Goal: Transaction & Acquisition: Purchase product/service

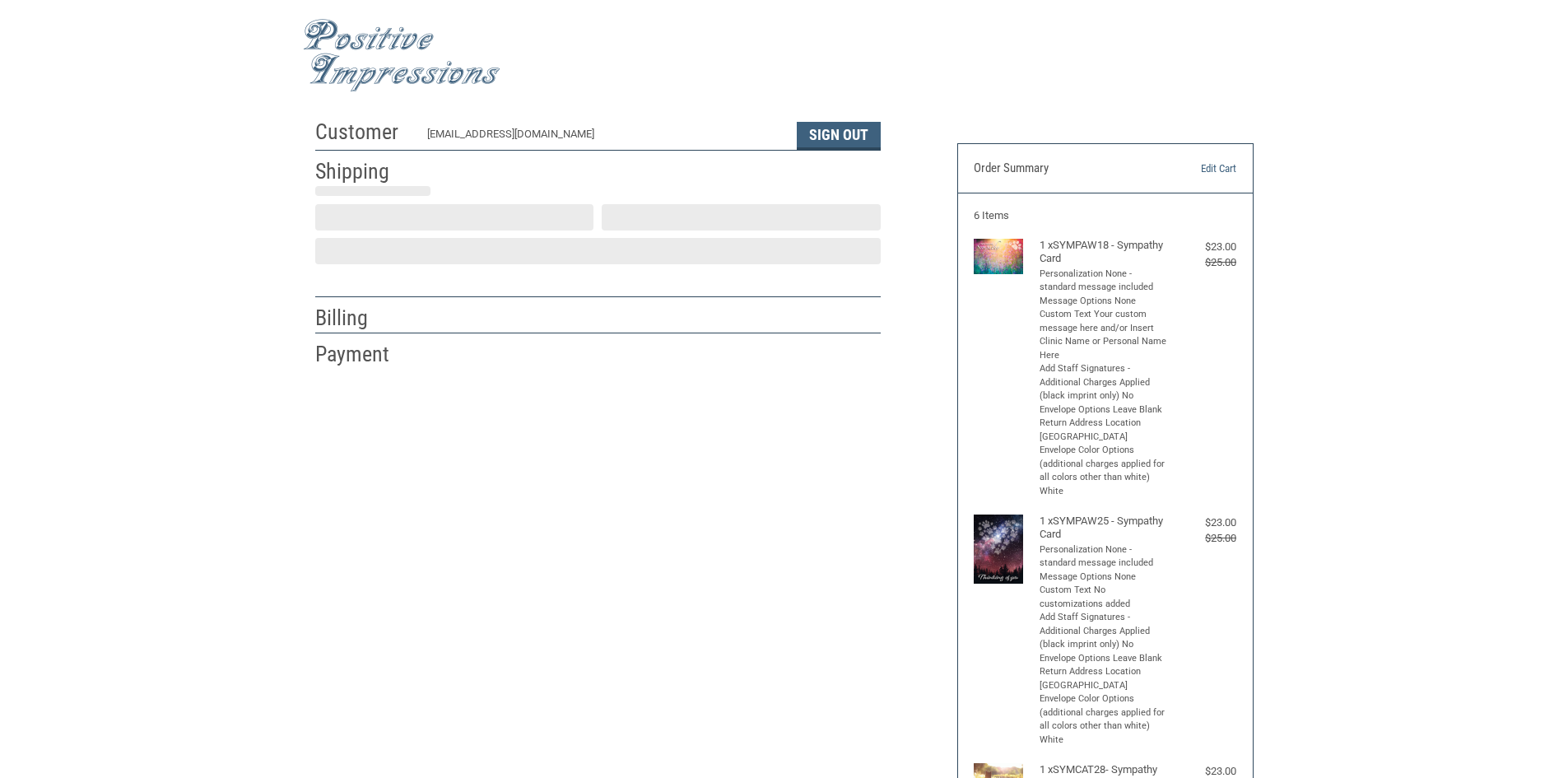
select select "US"
select select "WI"
type input "Maya"
type input "[PERSON_NAME]"
type input "Morganside Veterinary Clinic"
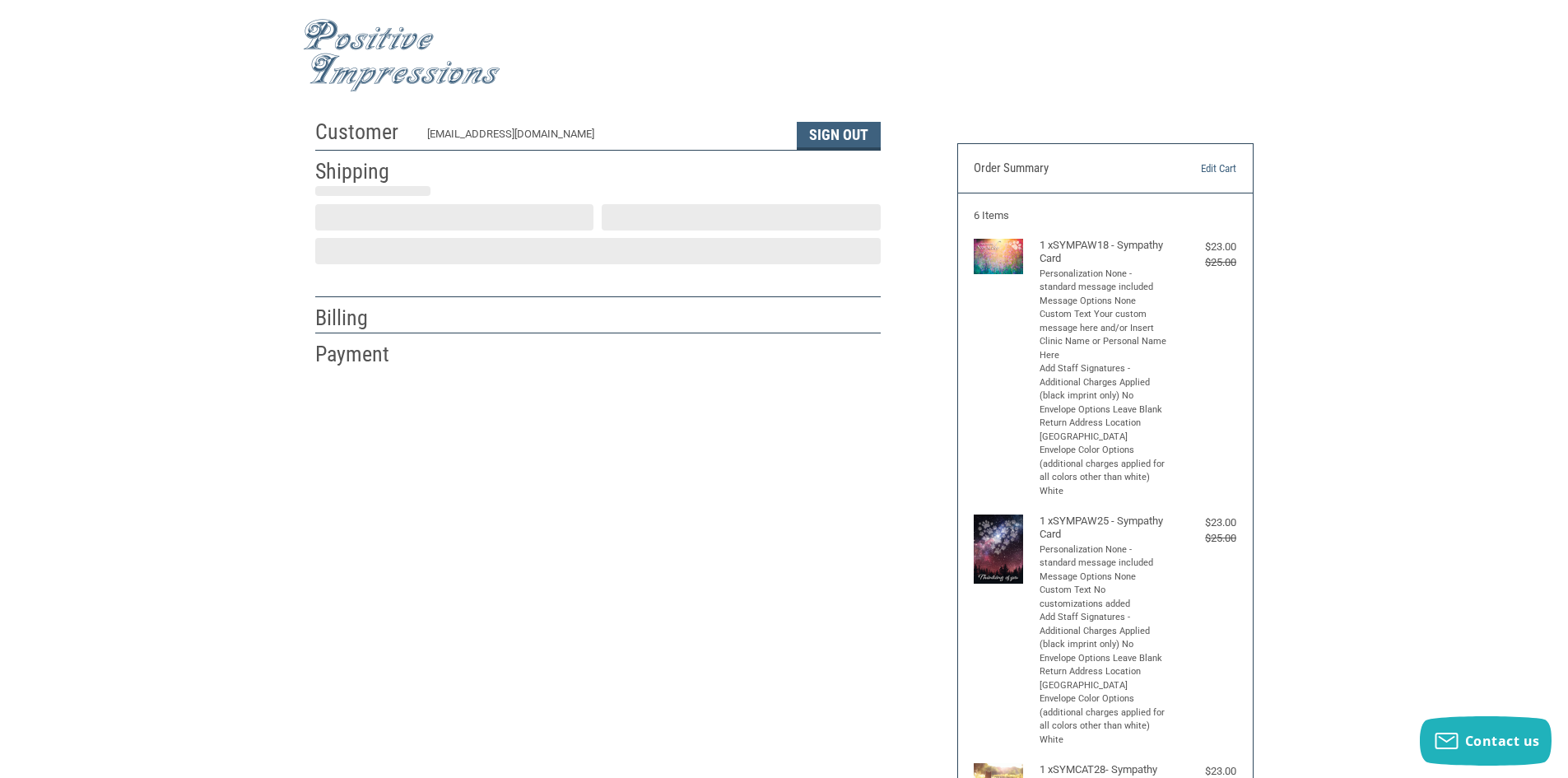
type input "[STREET_ADDRESS][US_STATE]"
type input "Sparta"
select select "WI"
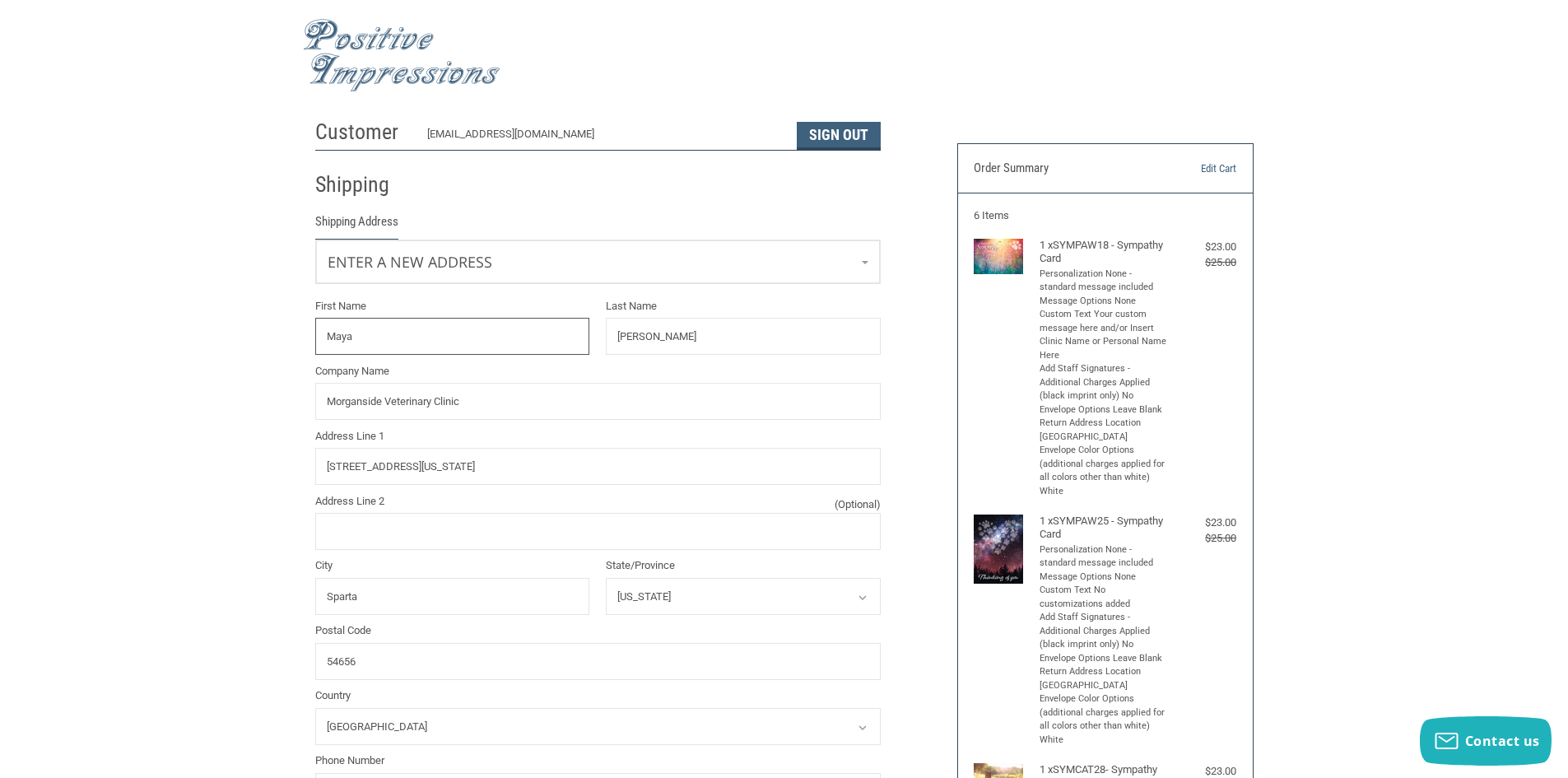
drag, startPoint x: 402, startPoint y: 335, endPoint x: 113, endPoint y: 335, distance: 289.0
type input "[PERSON_NAME]"
type input "LOWER"
type input "MORGANSIDE VETERINARY CLINIC"
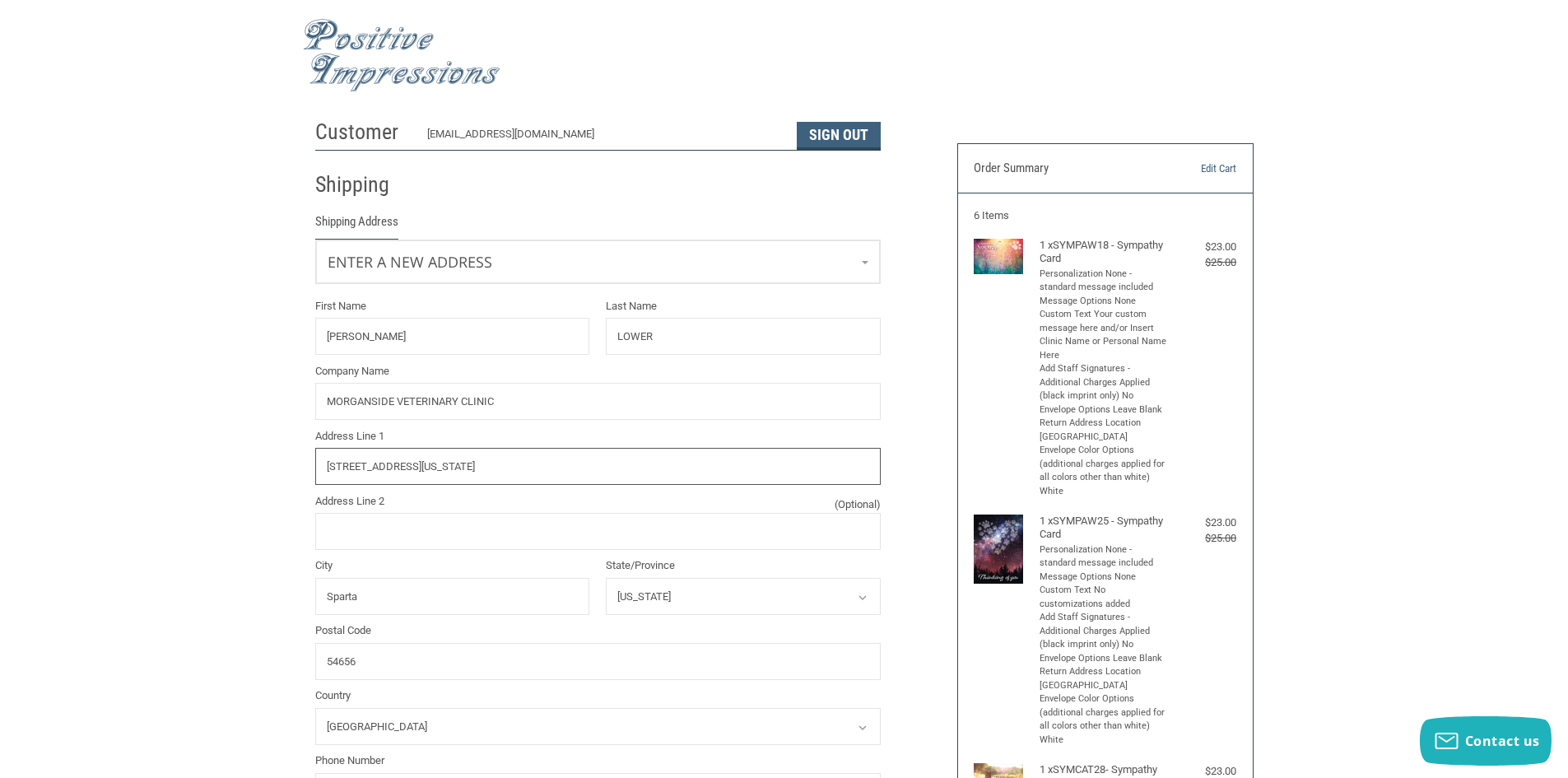
type input "[STREET_ADDRESS][US_STATE]"
type input "SPARTA"
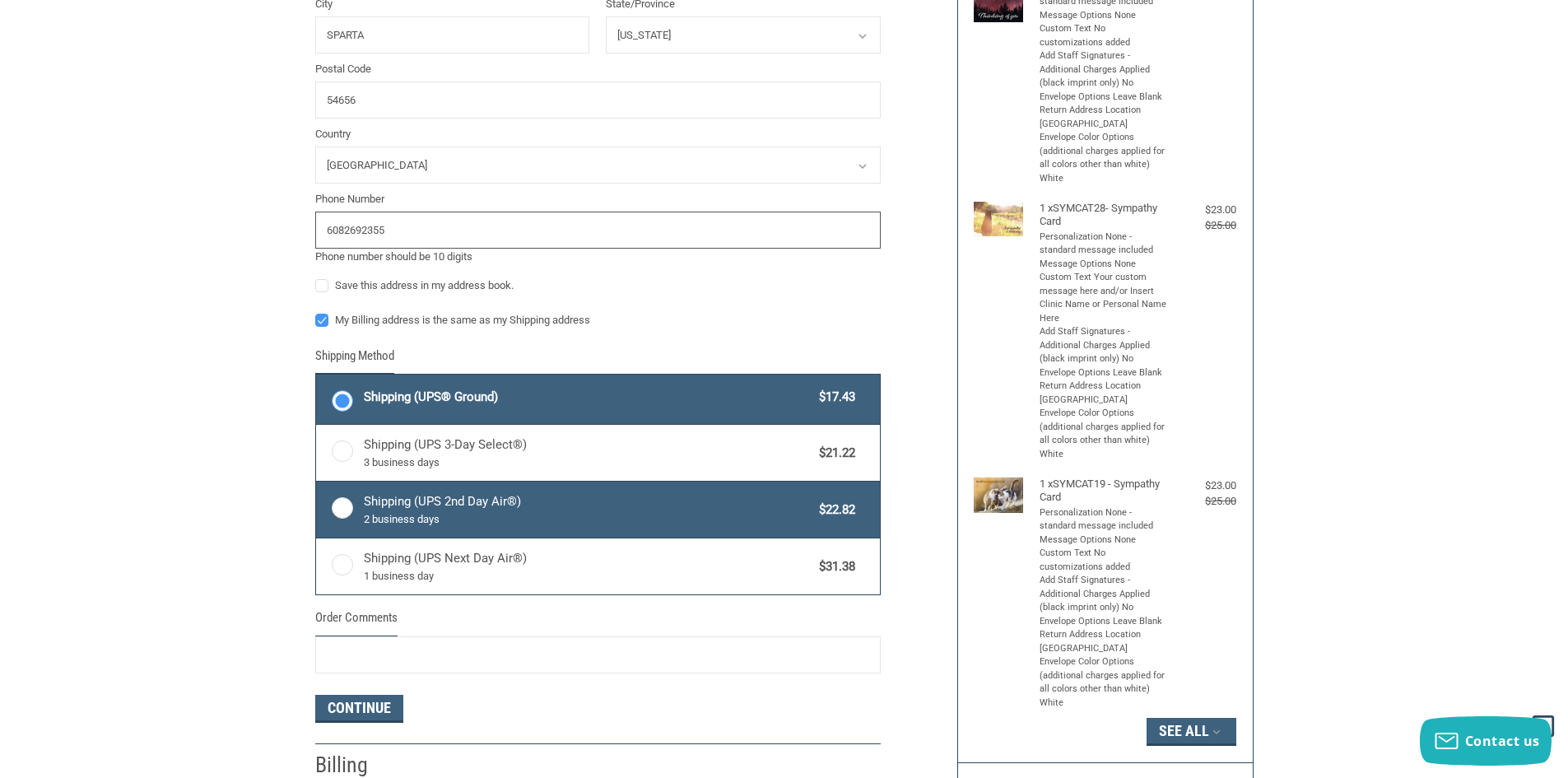
scroll to position [567, 0]
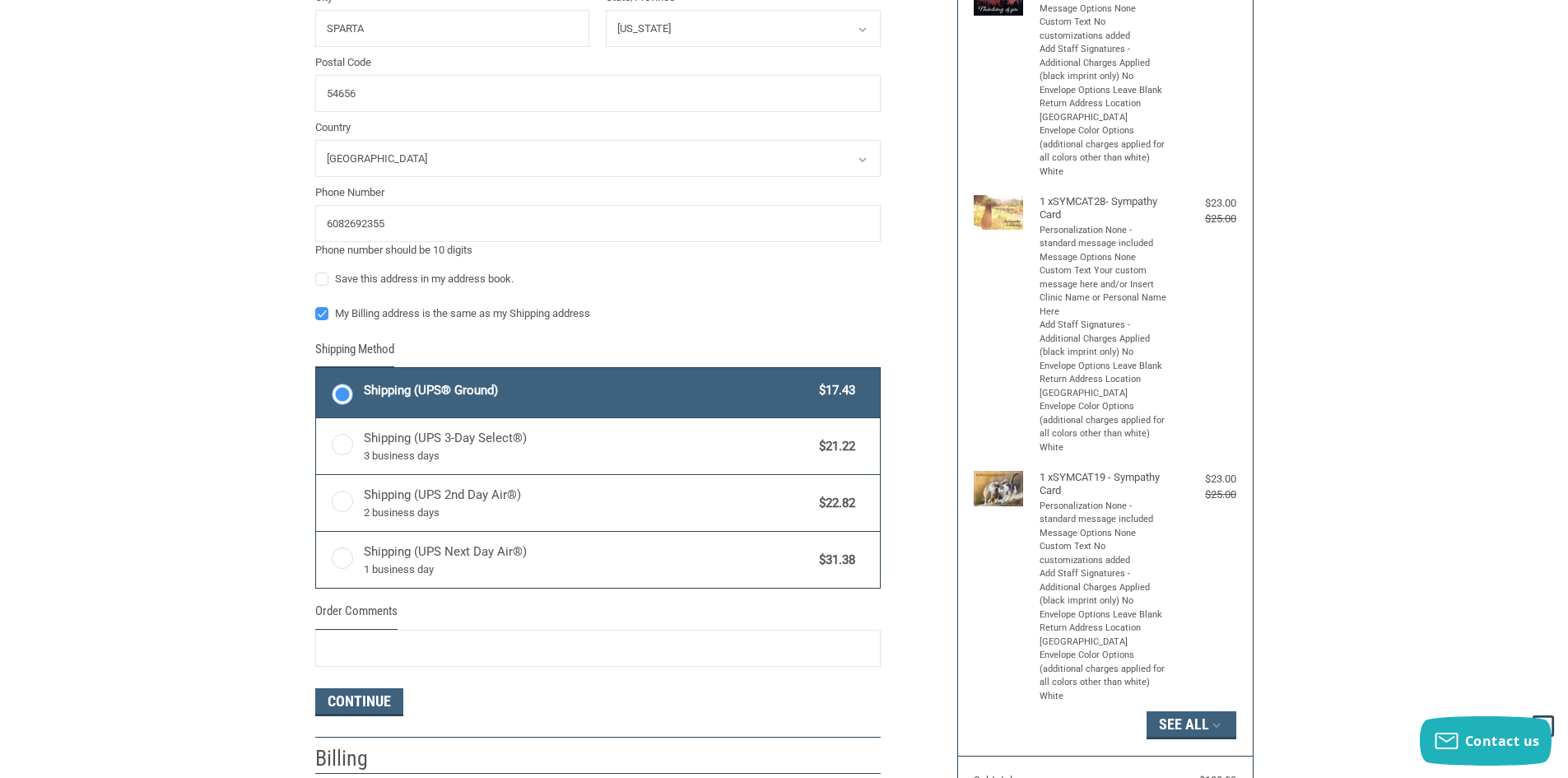
click at [320, 313] on label "My Billing address is the same as my Shipping address" at bounding box center [598, 313] width 566 height 13
click at [316, 306] on input "My Billing address is the same as my Shipping address" at bounding box center [315, 305] width 1 height 1
checkbox input "false"
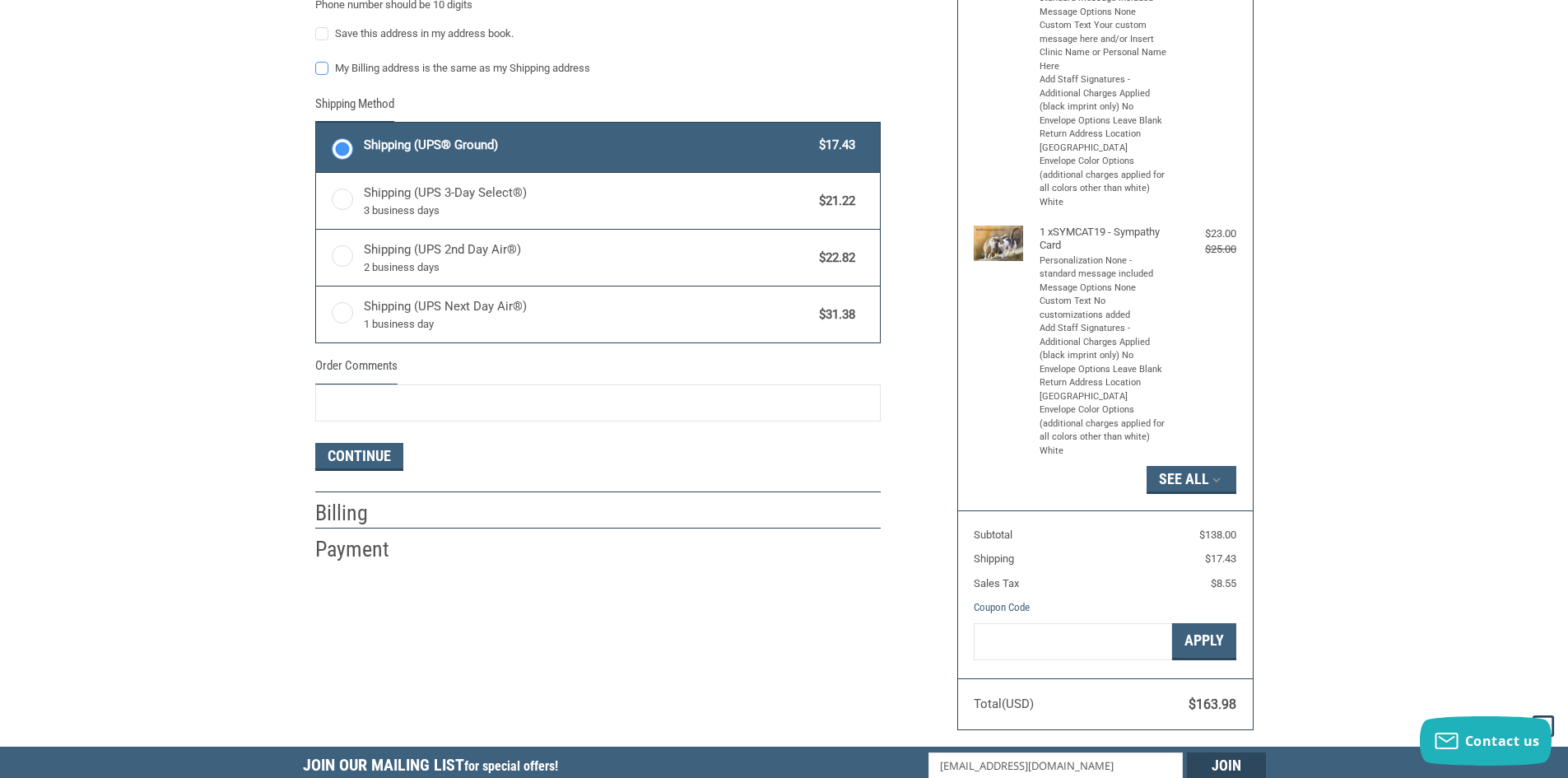
scroll to position [815, 0]
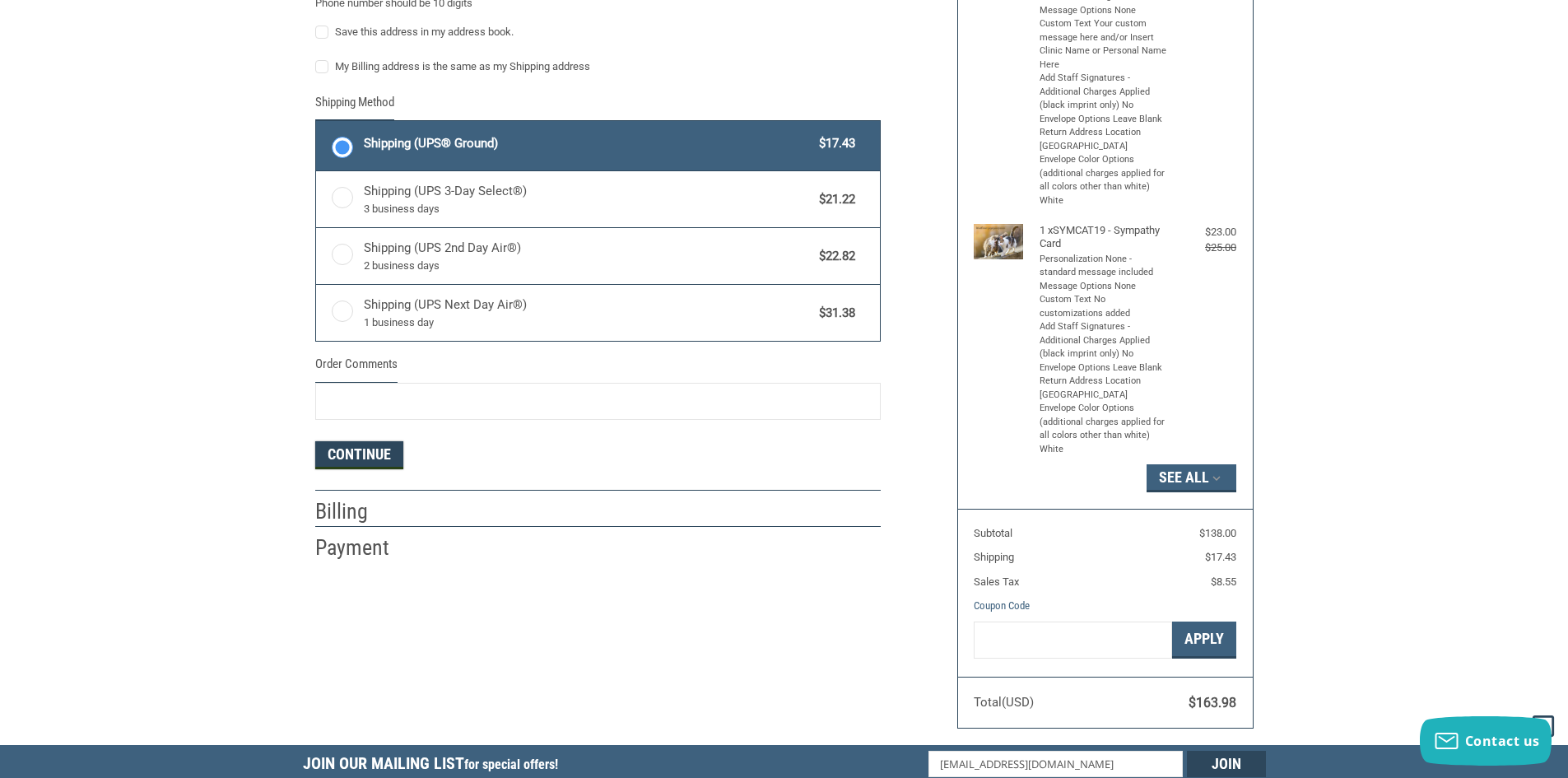
click at [344, 460] on button "Continue" at bounding box center [359, 455] width 88 height 28
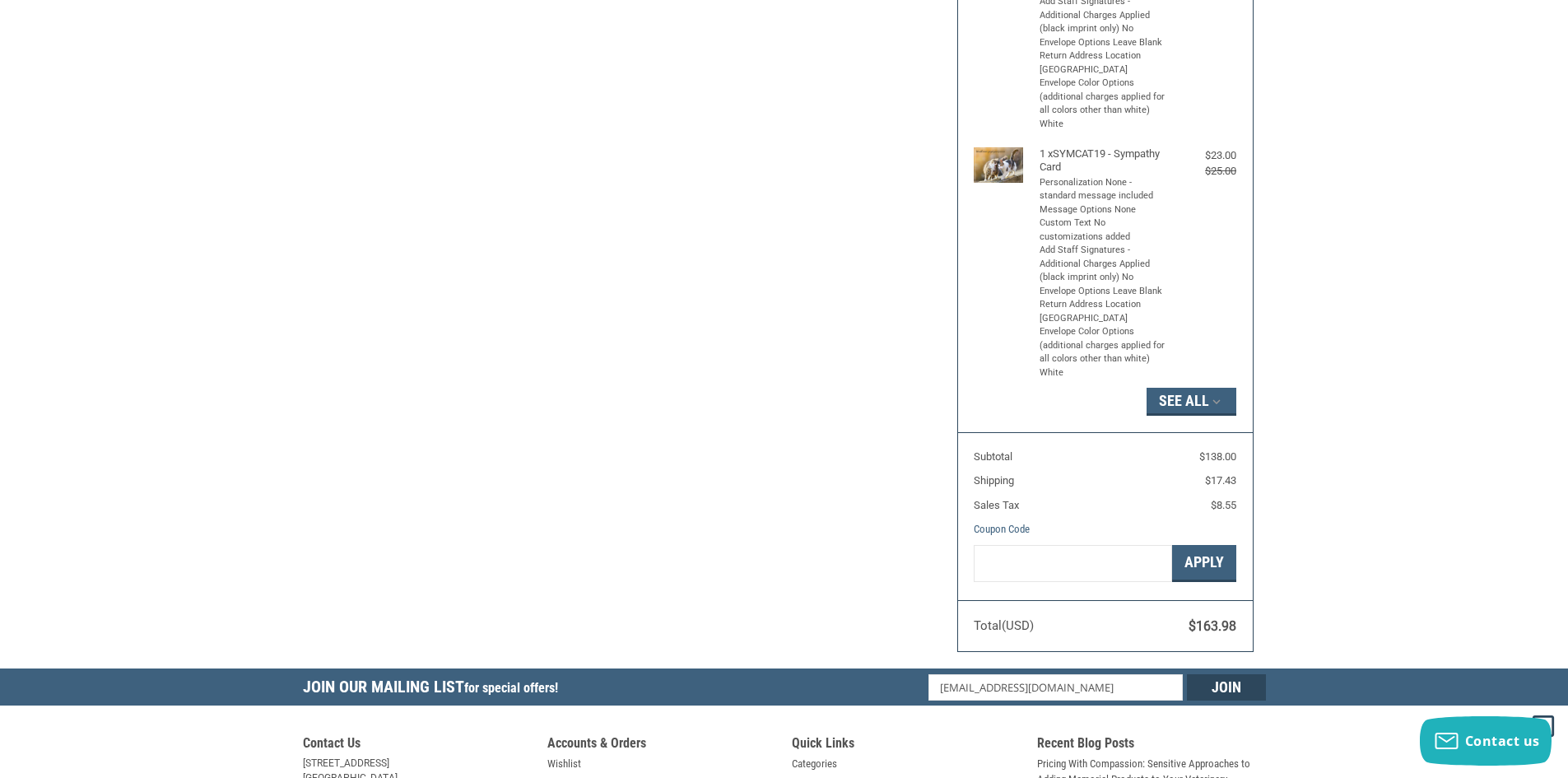
select select "US"
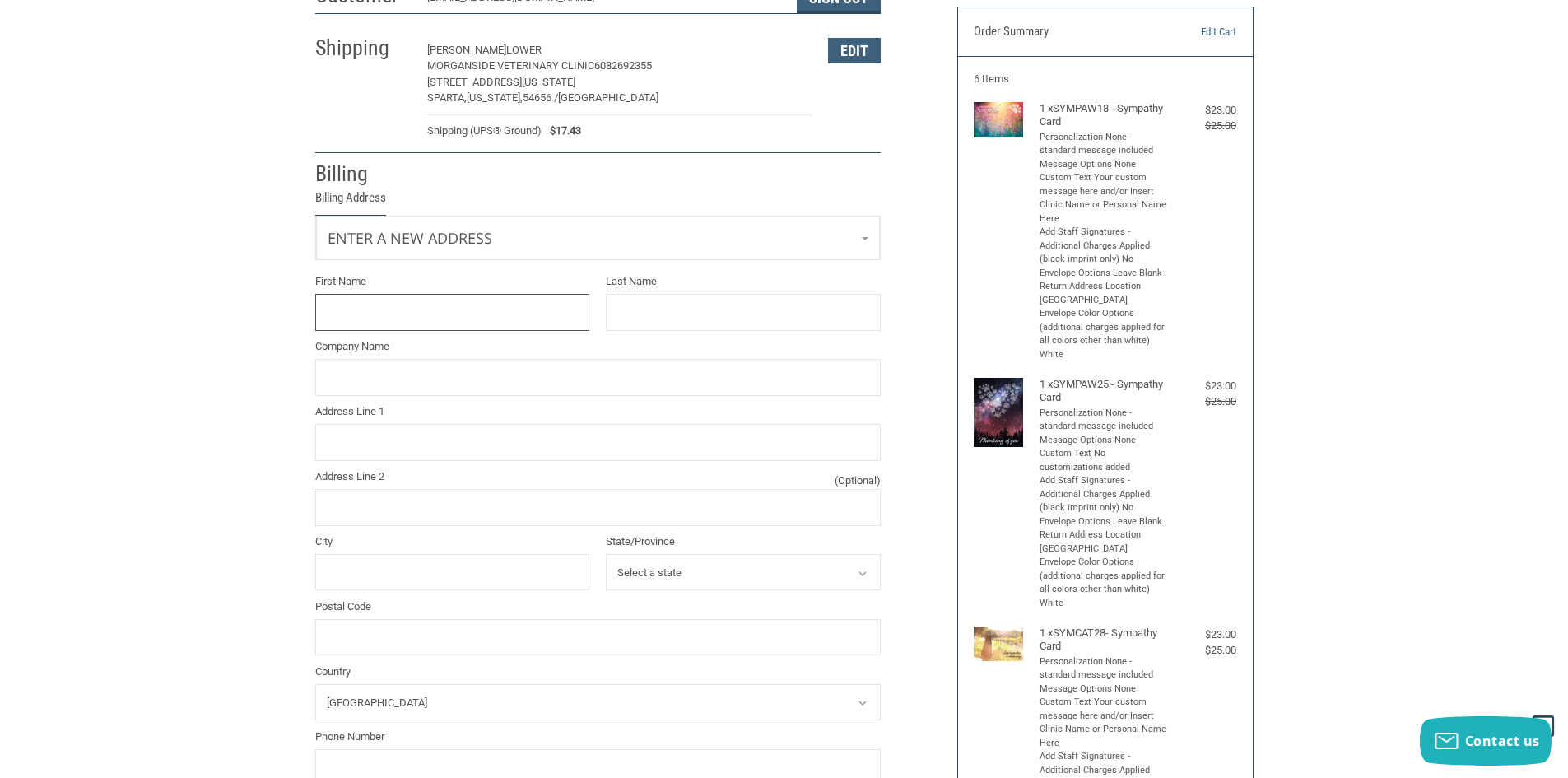
scroll to position [135, 0]
click at [491, 315] on input "First Name" at bounding box center [452, 314] width 275 height 37
type input "[PERSON_NAME]"
type input "LOWER"
type input "[PERSON_NAME] VET GROUP"
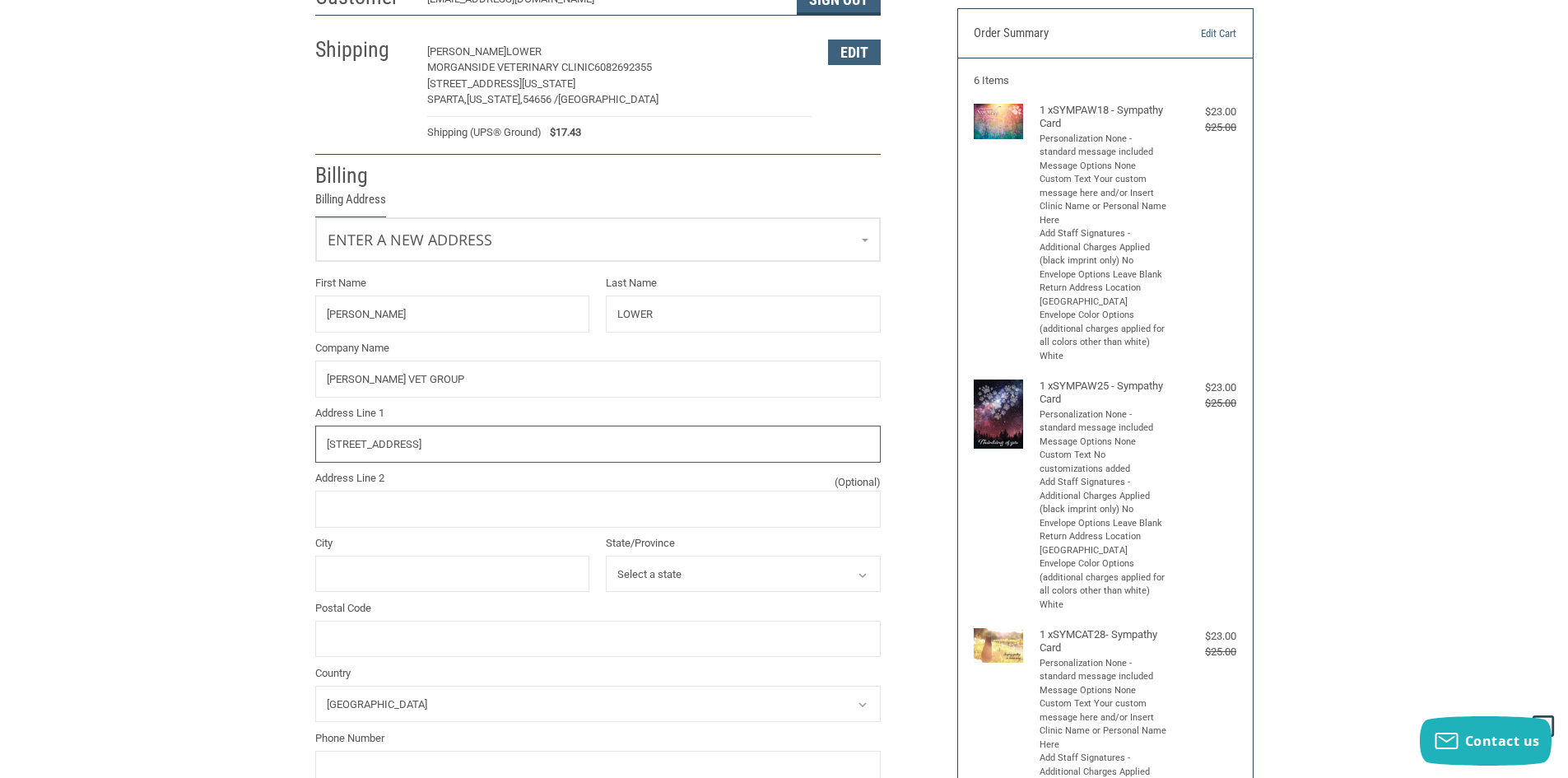
type input "[STREET_ADDRESS]"
type input "[GEOGRAPHIC_DATA]"
select select "IL"
type input "60523"
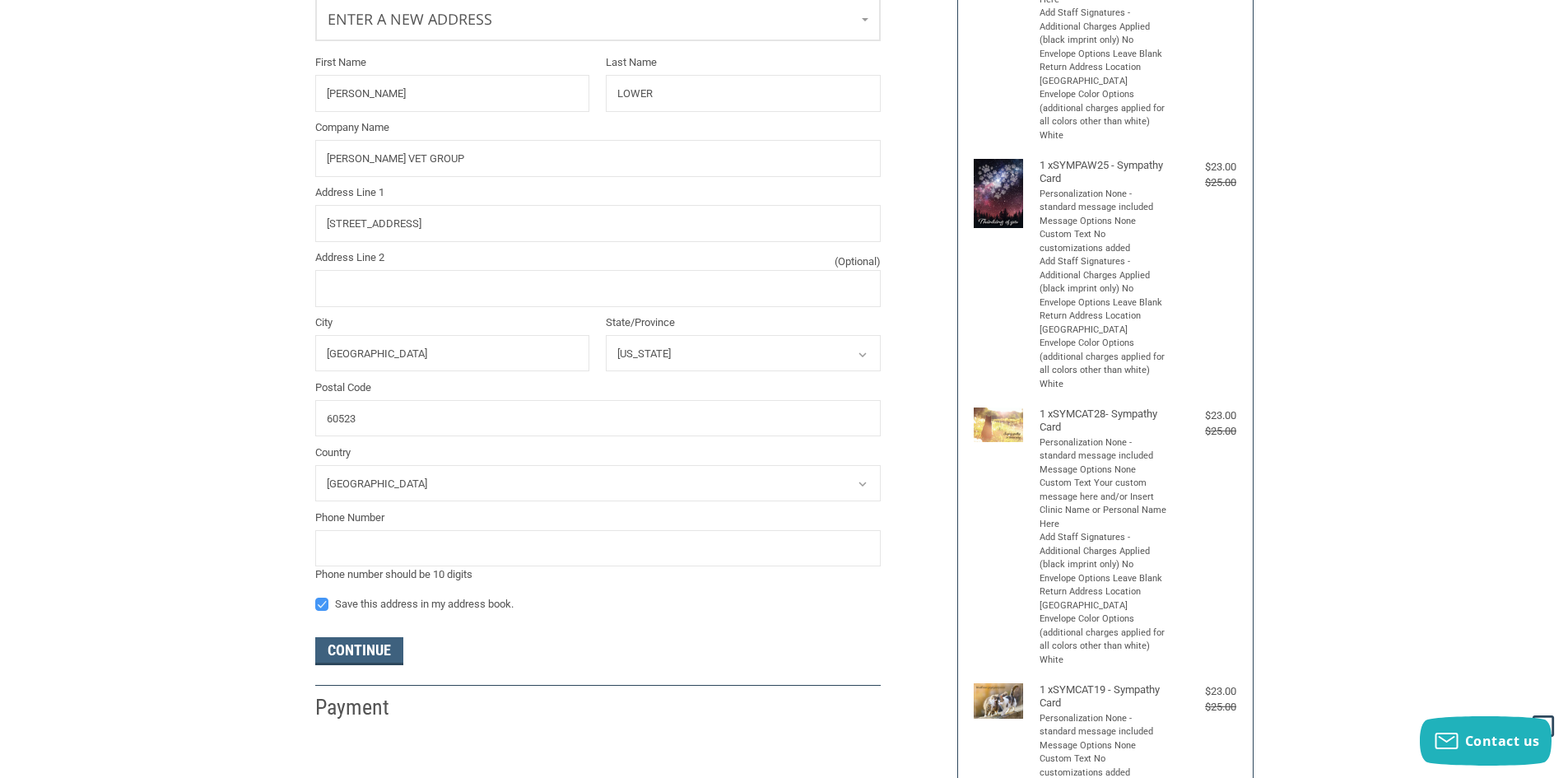
scroll to position [382, 0]
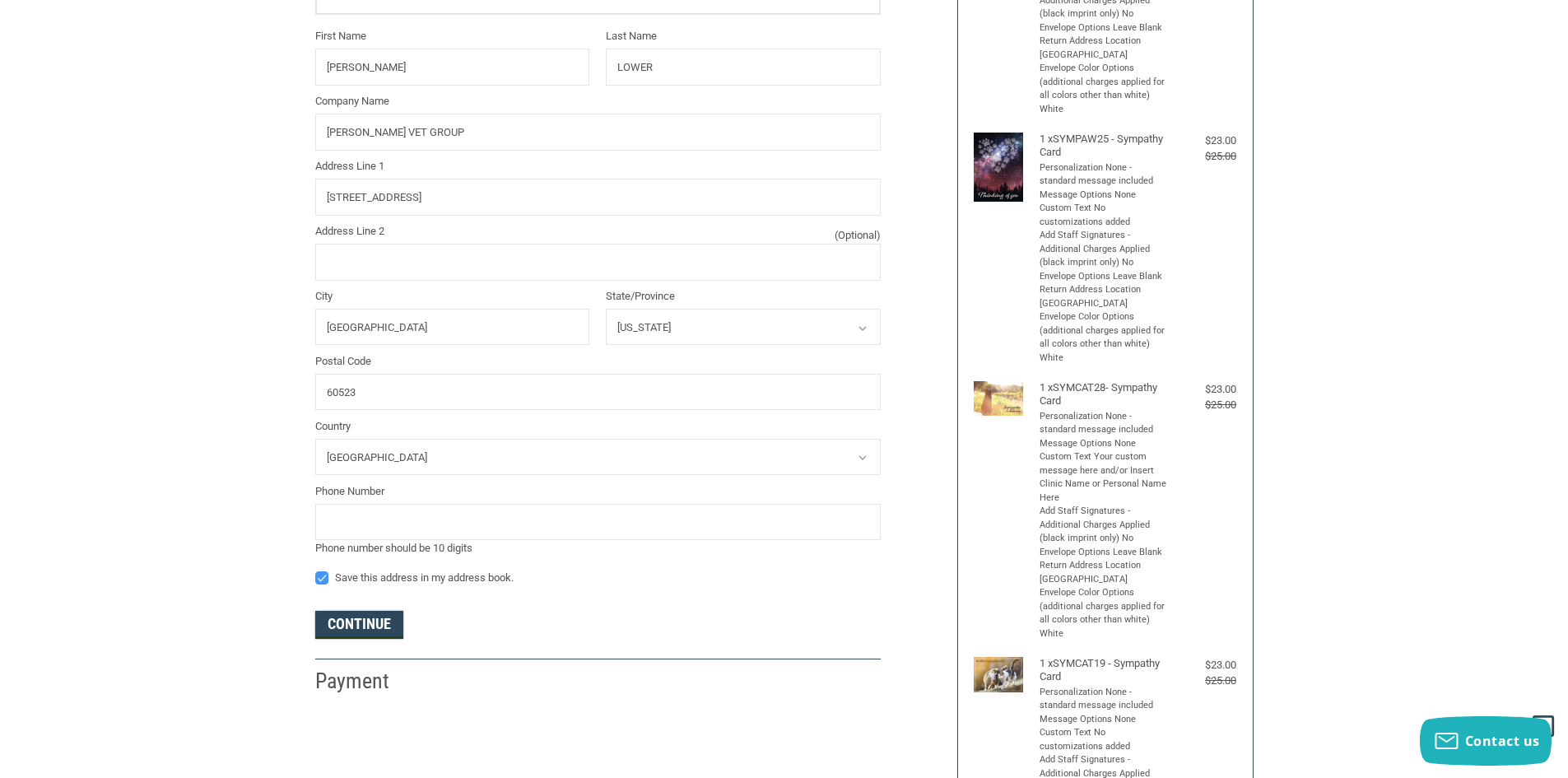
click at [380, 629] on button "Continue" at bounding box center [359, 625] width 88 height 28
click at [383, 533] on input "tel" at bounding box center [598, 522] width 566 height 37
type input "6309087352"
click at [385, 629] on button "Continue" at bounding box center [359, 625] width 88 height 28
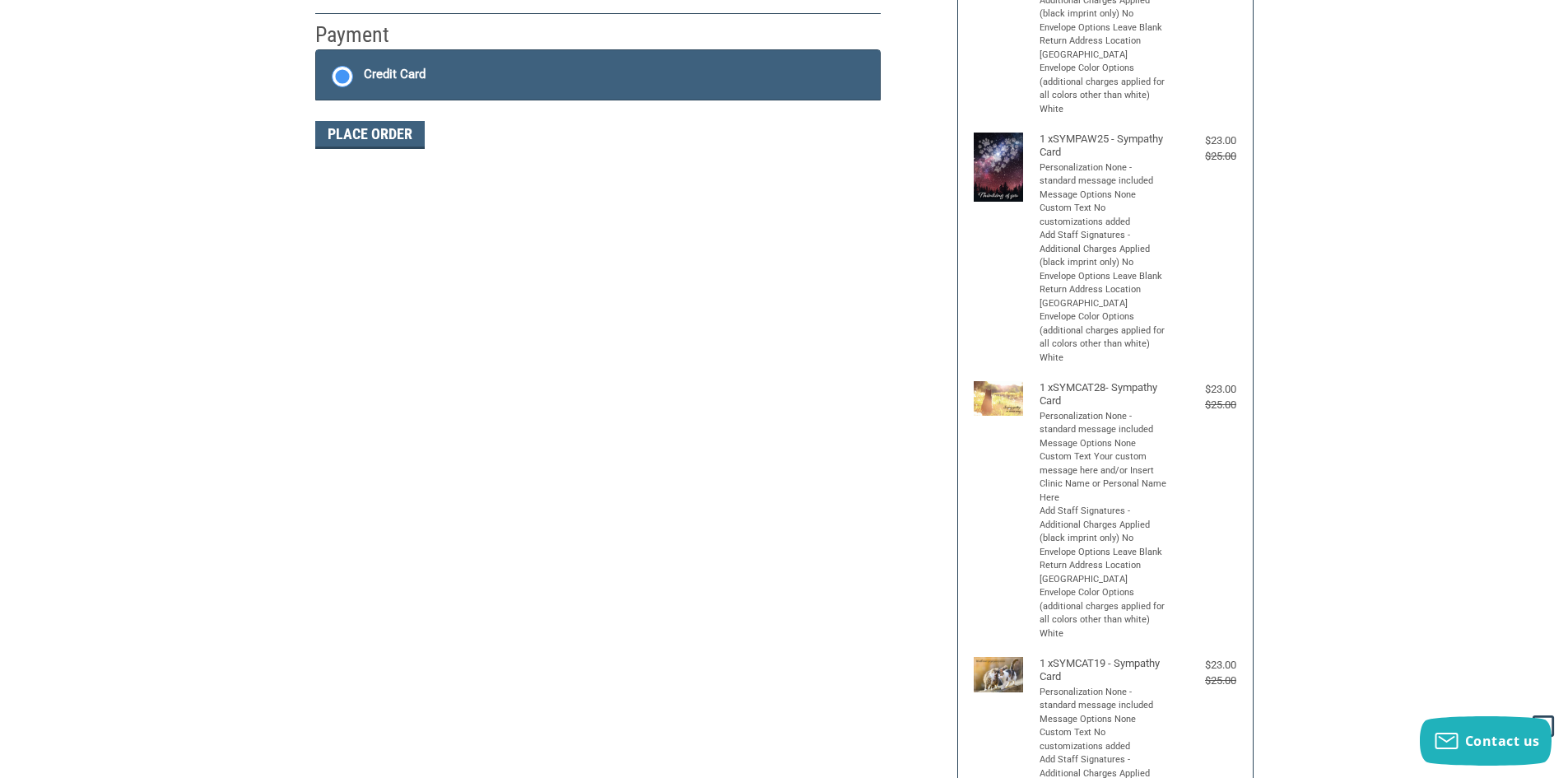
scroll to position [379, 0]
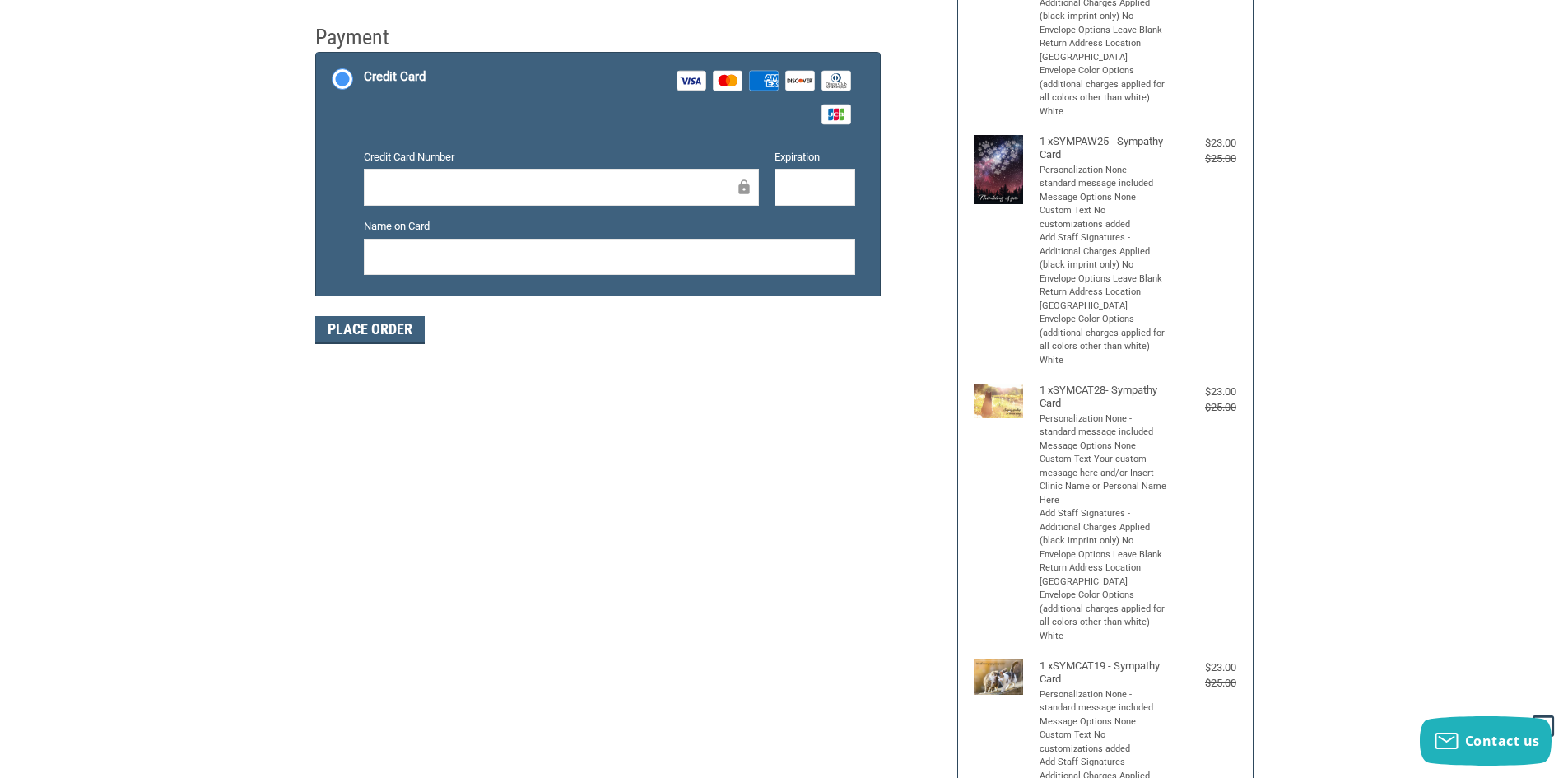
click at [397, 172] on div at bounding box center [562, 187] width 395 height 37
click at [370, 330] on button "Place Order" at bounding box center [369, 330] width 110 height 28
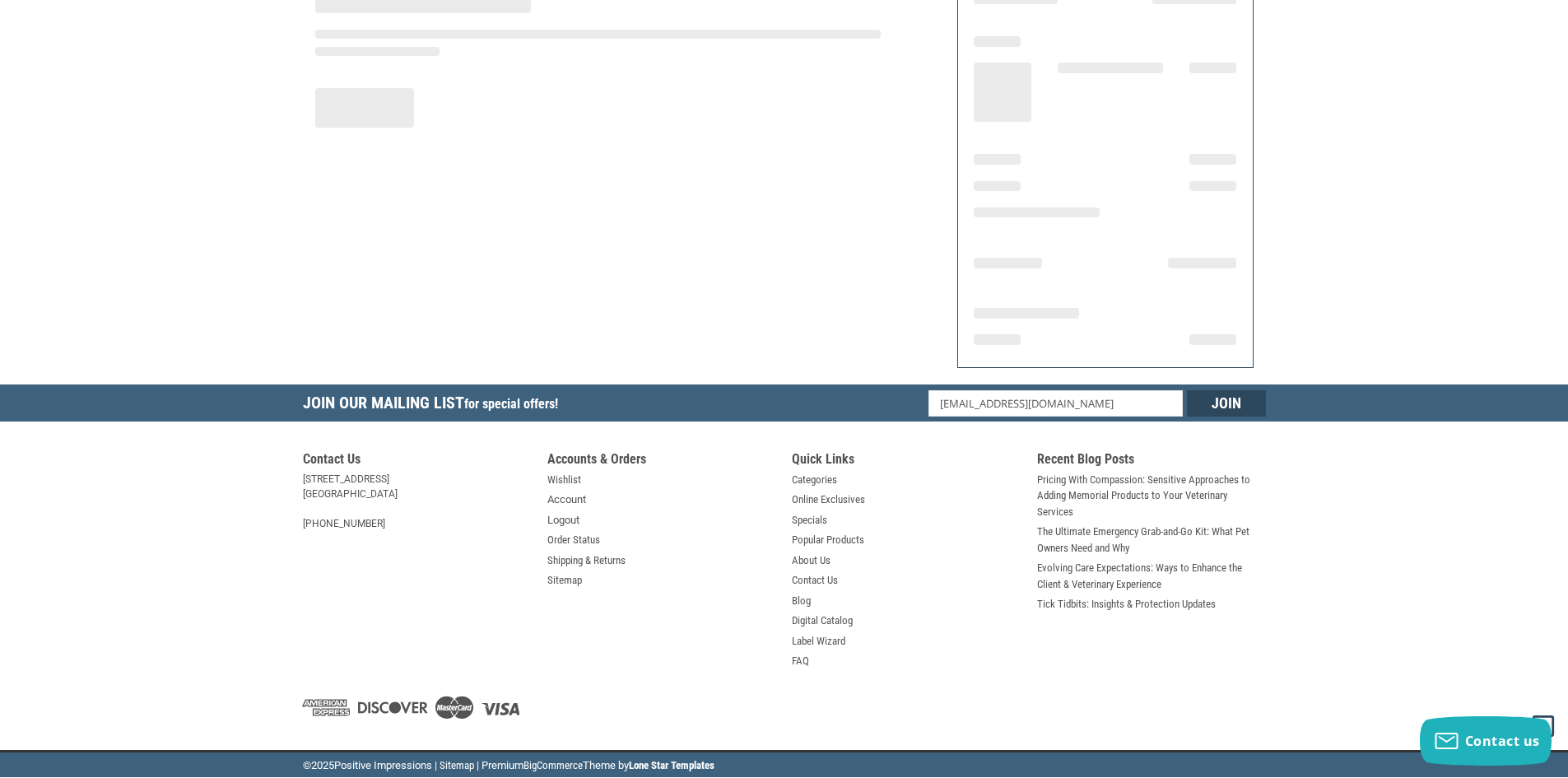
scroll to position [169, 0]
